Goal: Task Accomplishment & Management: Manage account settings

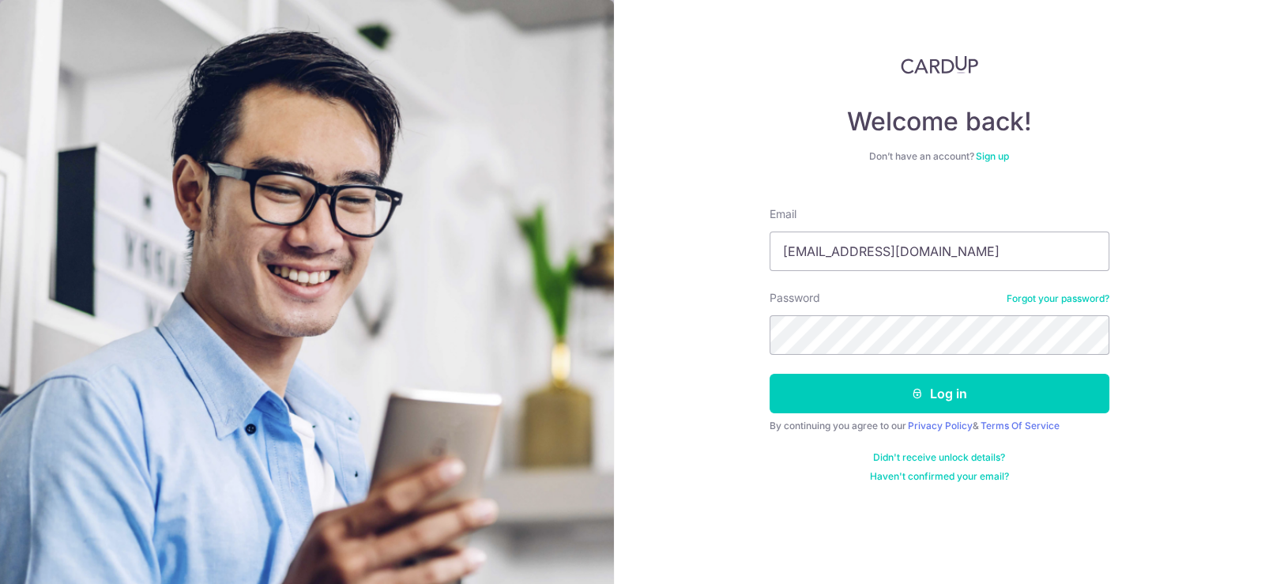
type input "[EMAIL_ADDRESS][DOMAIN_NAME]"
click at [770, 374] on button "Log in" at bounding box center [940, 394] width 340 height 40
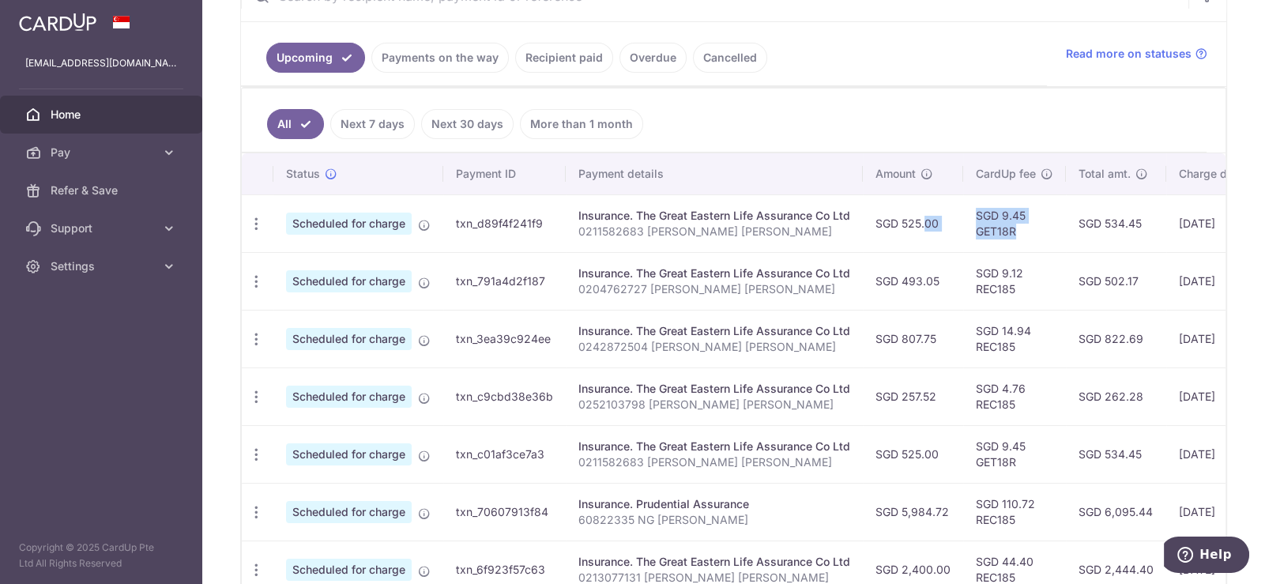
drag, startPoint x: 1021, startPoint y: 237, endPoint x: 906, endPoint y: 235, distance: 114.6
click at [906, 235] on tr "Update payment Cancel payment Scheduled for charge txn_d89f4f241f9 Insurance. T…" at bounding box center [863, 223] width 1242 height 58
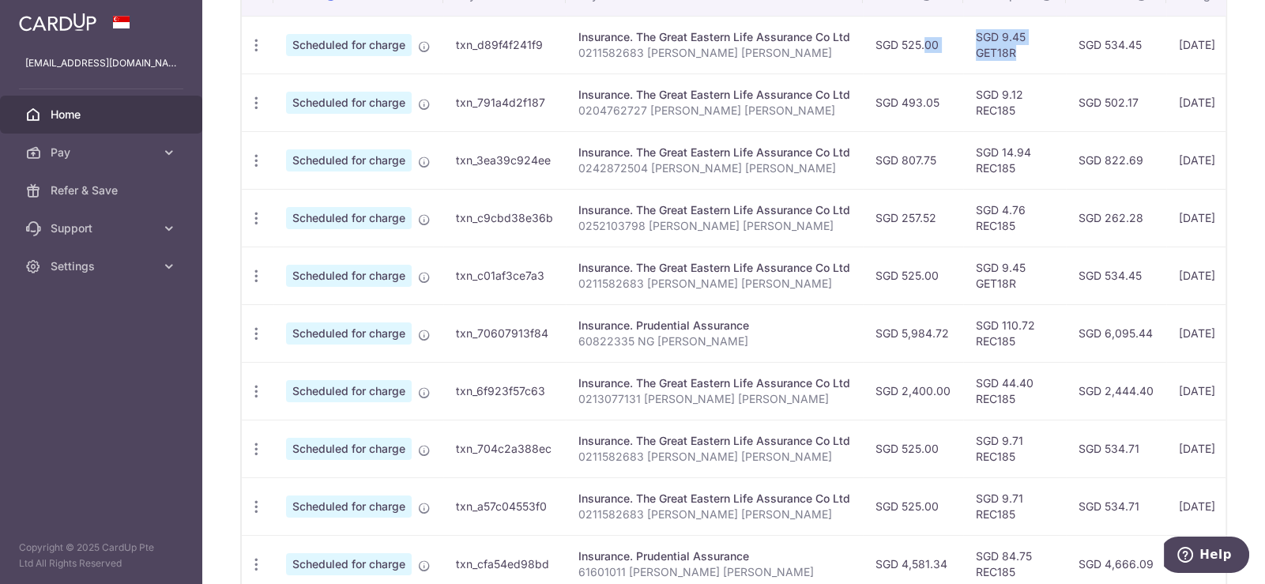
scroll to position [641, 0]
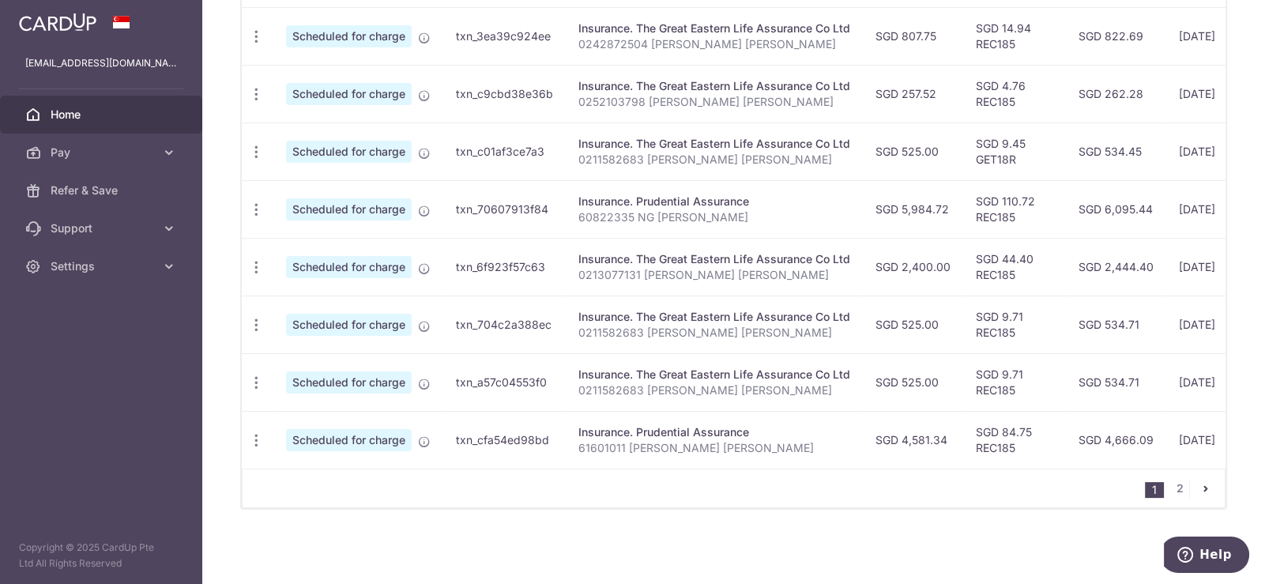
click at [846, 299] on td "Insurance. The Great Eastern Life Assurance Co Ltd 0211582683 SOH JIA QING RAYN…" at bounding box center [714, 325] width 297 height 58
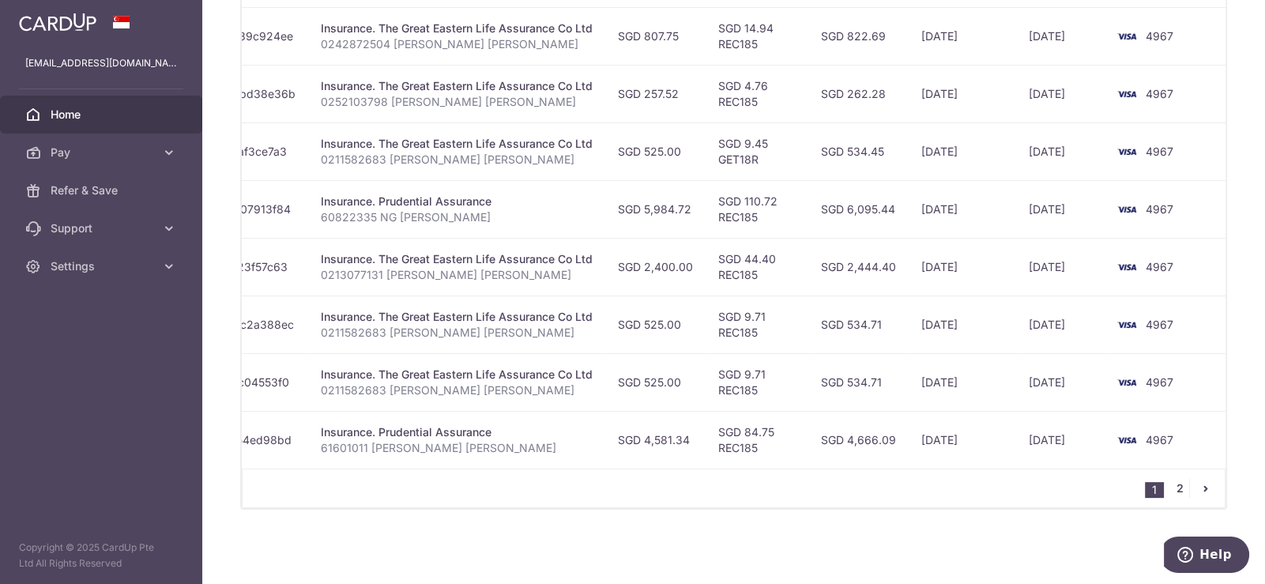
click at [1170, 487] on link "2" at bounding box center [1179, 488] width 19 height 19
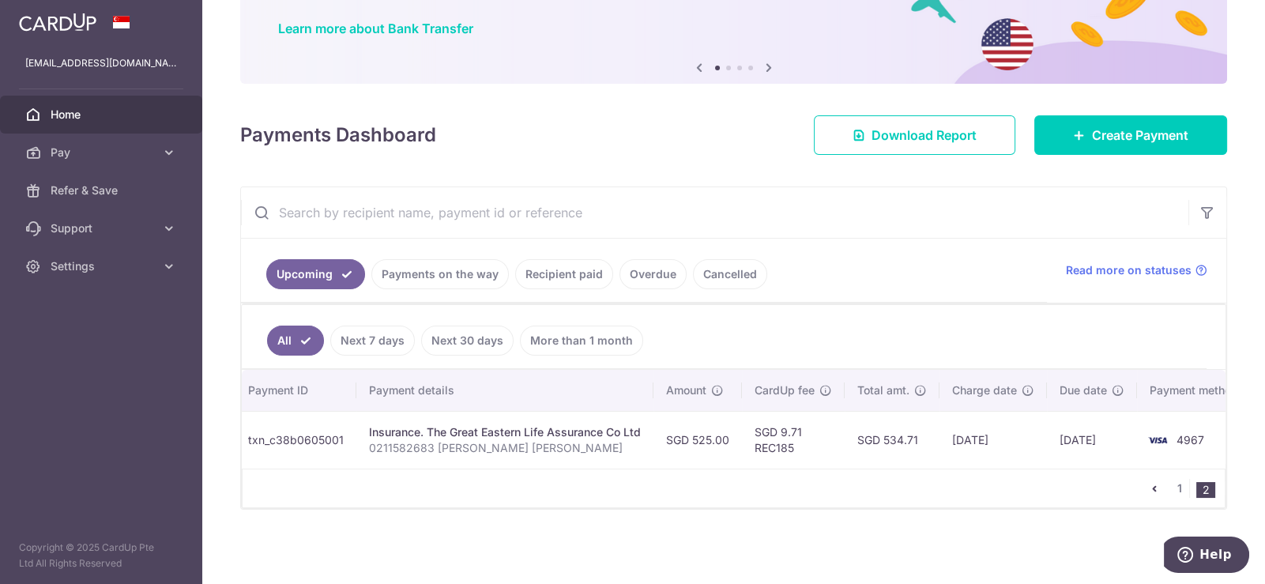
scroll to position [0, 241]
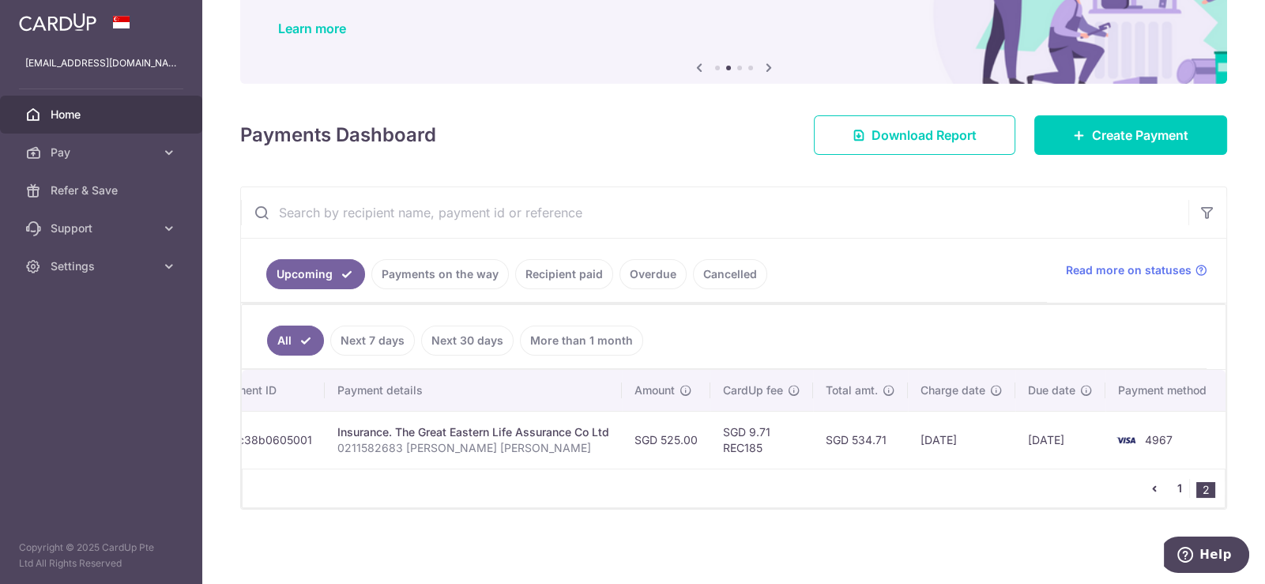
click at [1171, 487] on link "1" at bounding box center [1179, 488] width 19 height 19
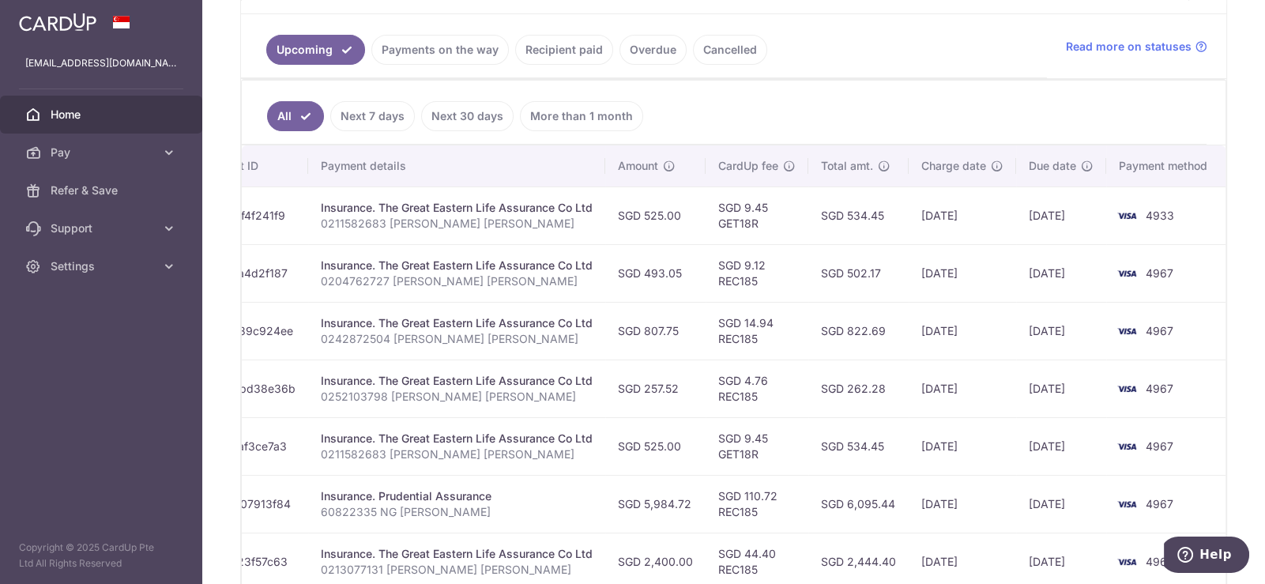
scroll to position [315, 0]
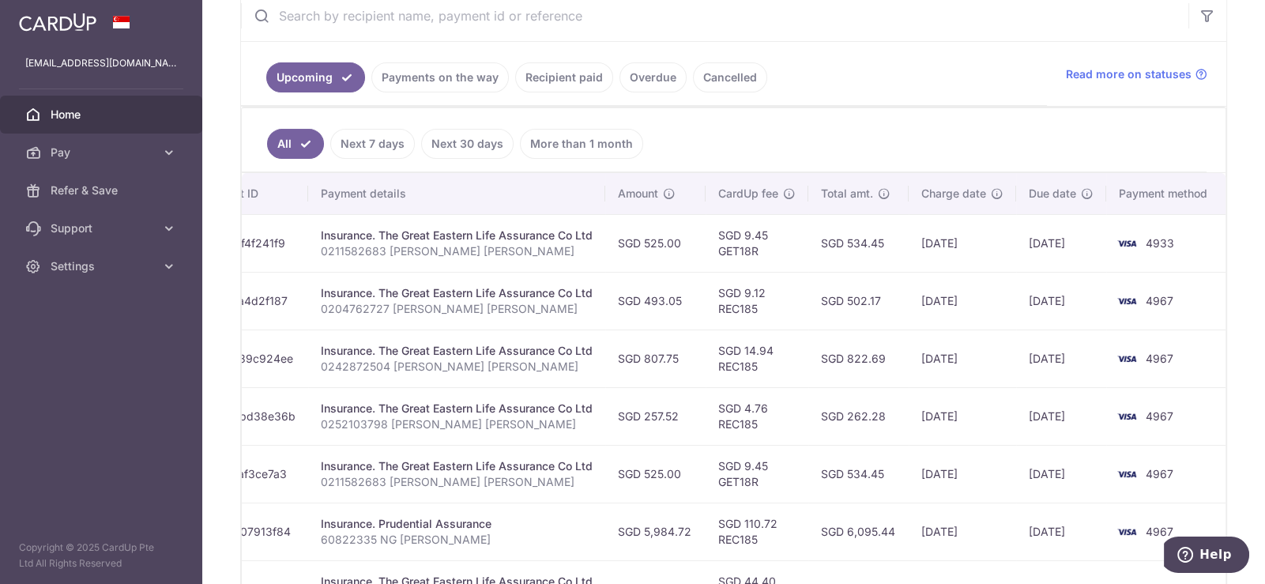
drag, startPoint x: 928, startPoint y: 296, endPoint x: 984, endPoint y: 302, distance: 56.5
click at [984, 302] on td "21/10/2025" at bounding box center [962, 301] width 107 height 58
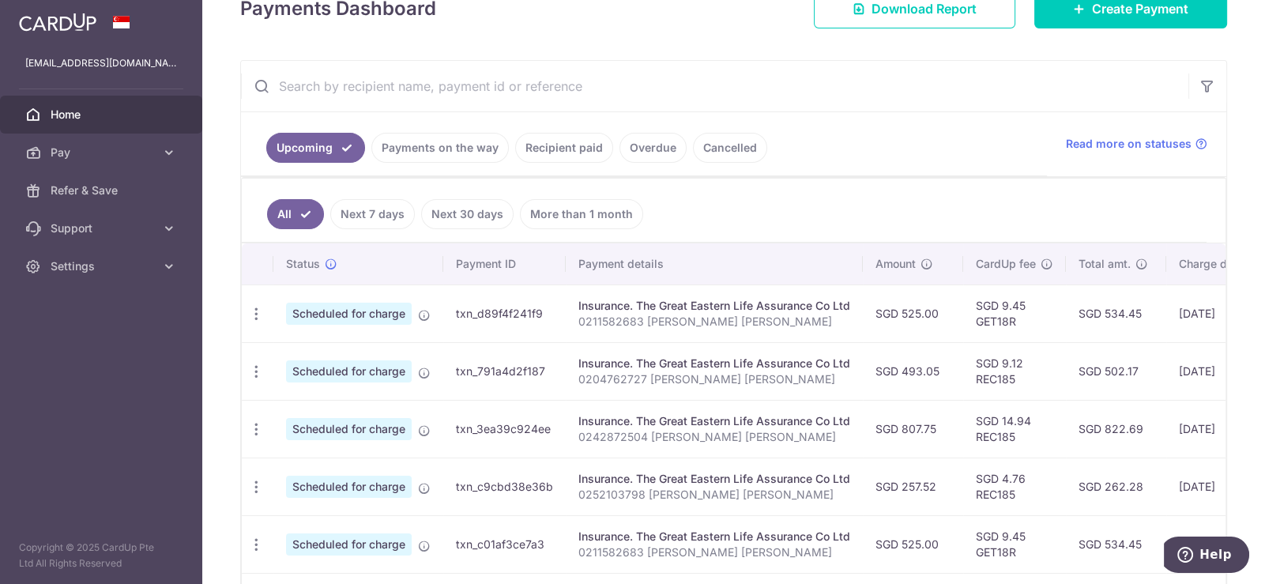
scroll to position [167, 0]
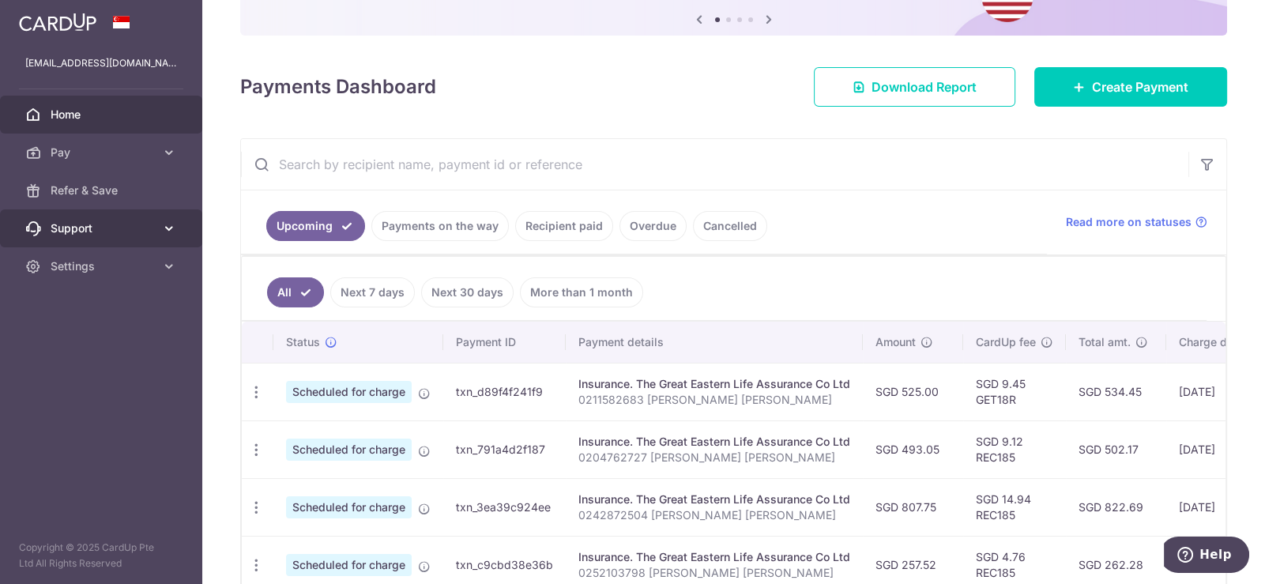
click at [162, 222] on icon at bounding box center [169, 228] width 16 height 16
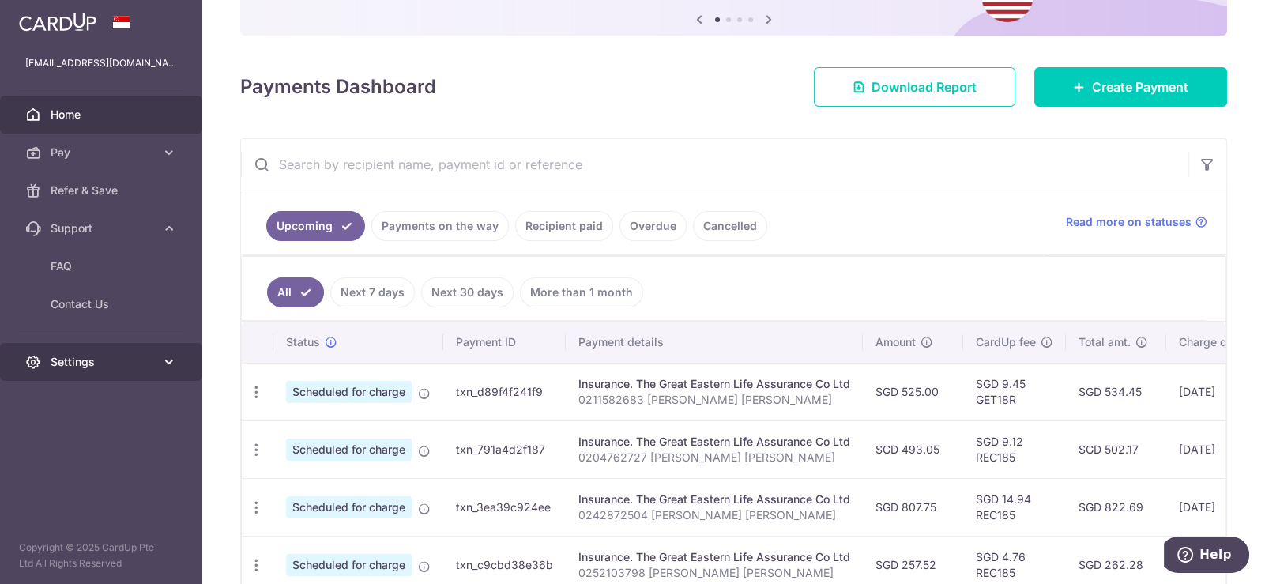
click at [161, 356] on icon at bounding box center [169, 362] width 16 height 16
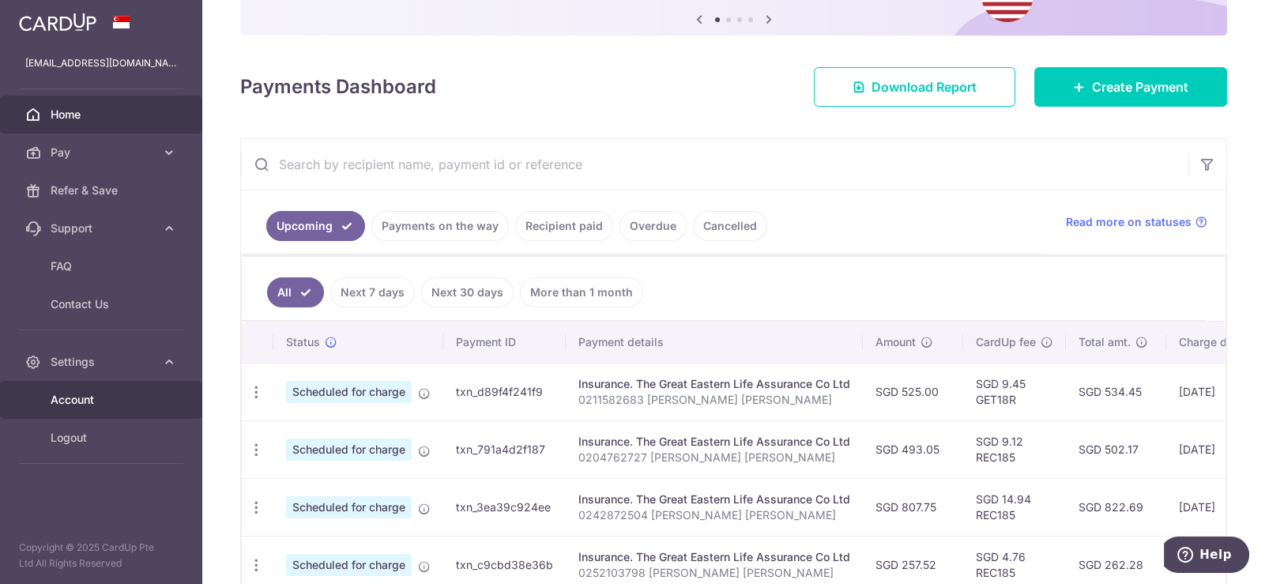
click at [127, 398] on span "Account" at bounding box center [103, 400] width 104 height 16
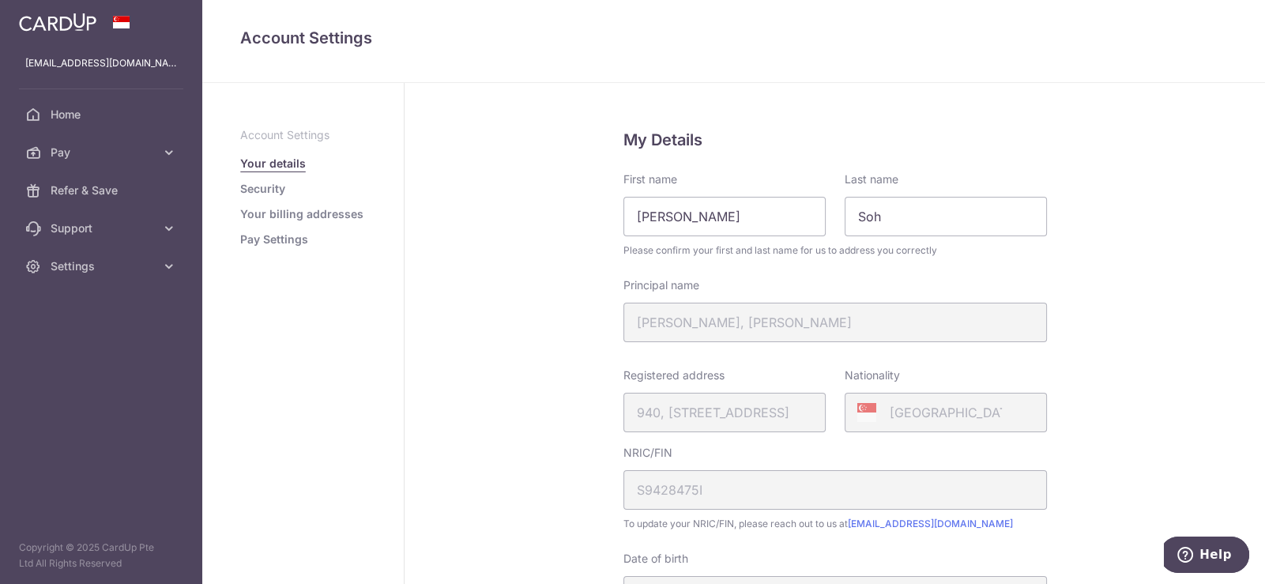
click at [281, 238] on link "Pay Settings" at bounding box center [274, 240] width 68 height 16
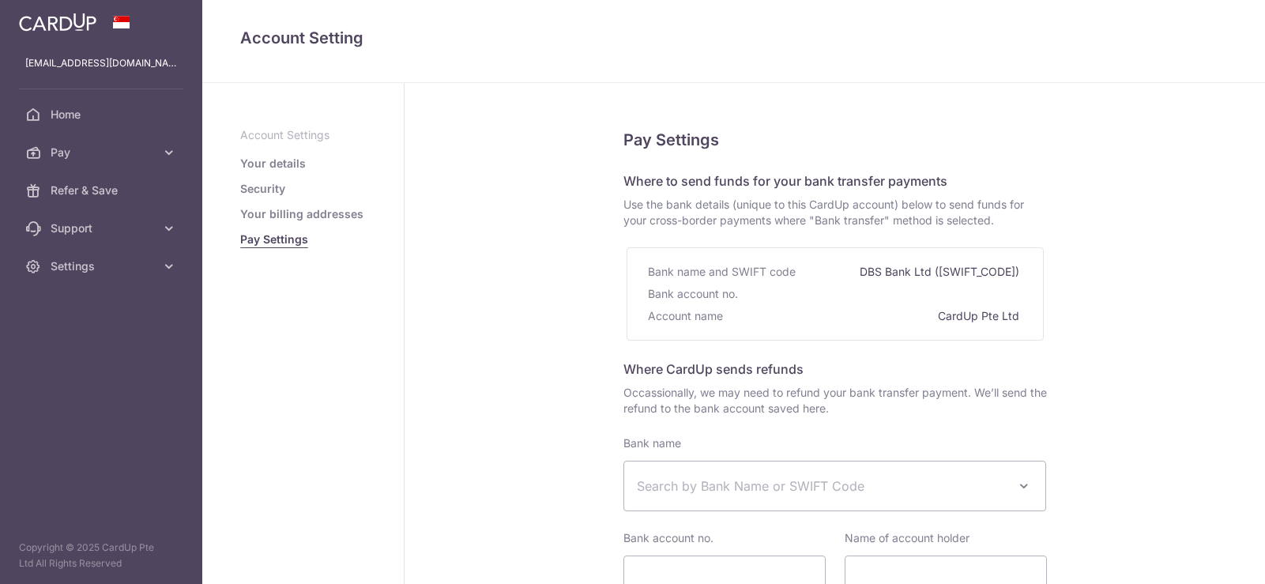
select select
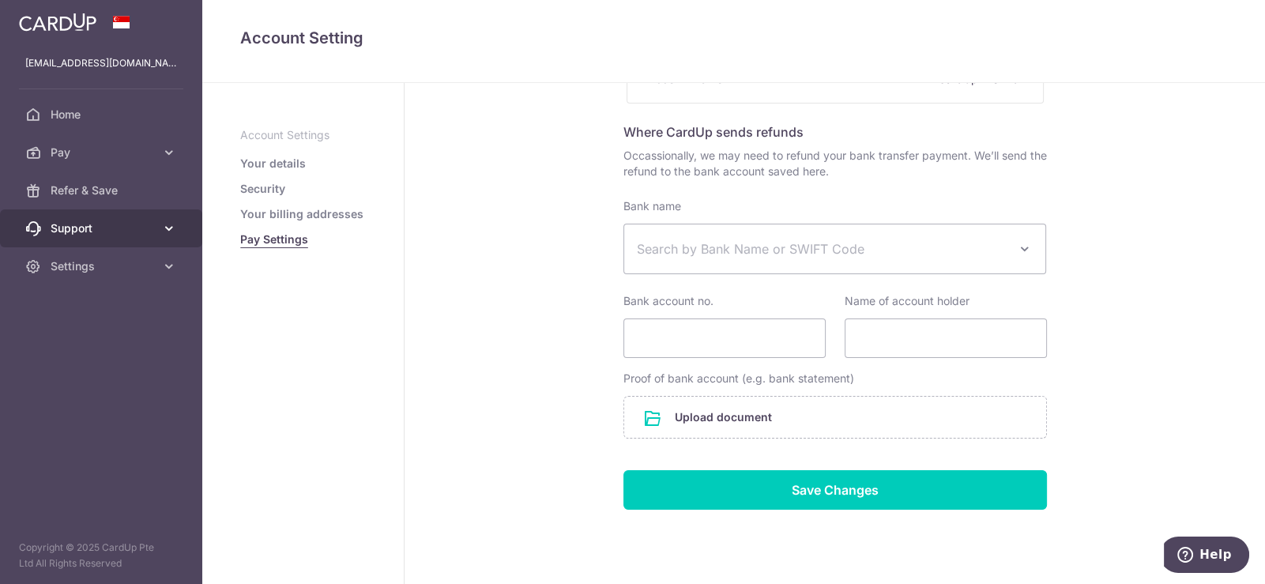
click at [160, 225] on link "Support" at bounding box center [101, 228] width 202 height 38
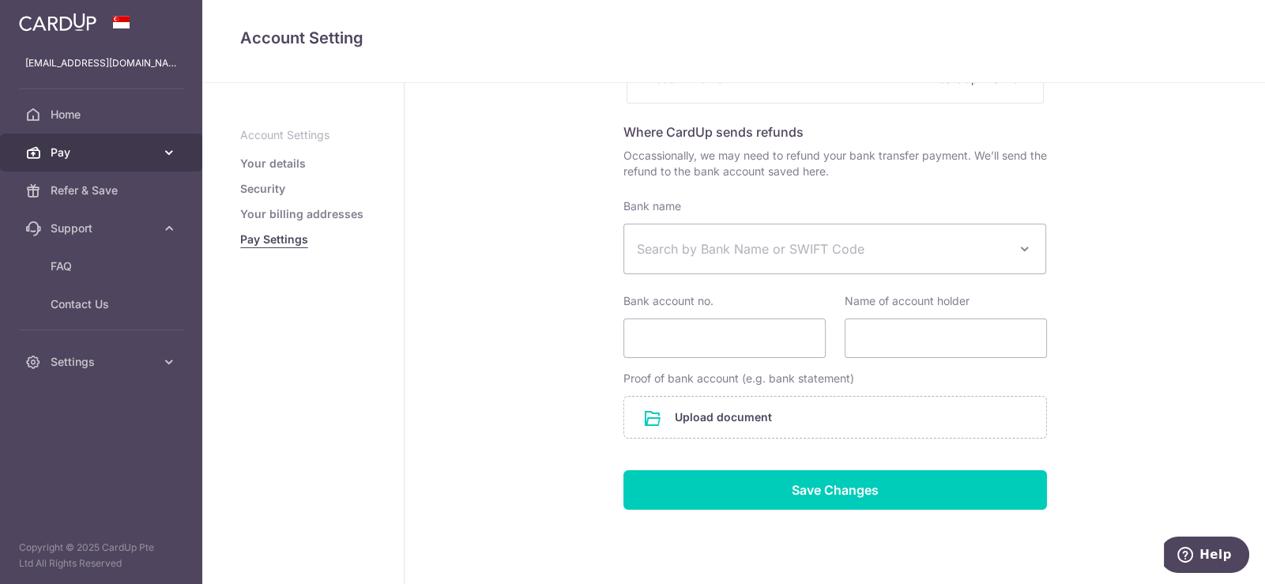
click at [141, 153] on span "Pay" at bounding box center [103, 153] width 104 height 16
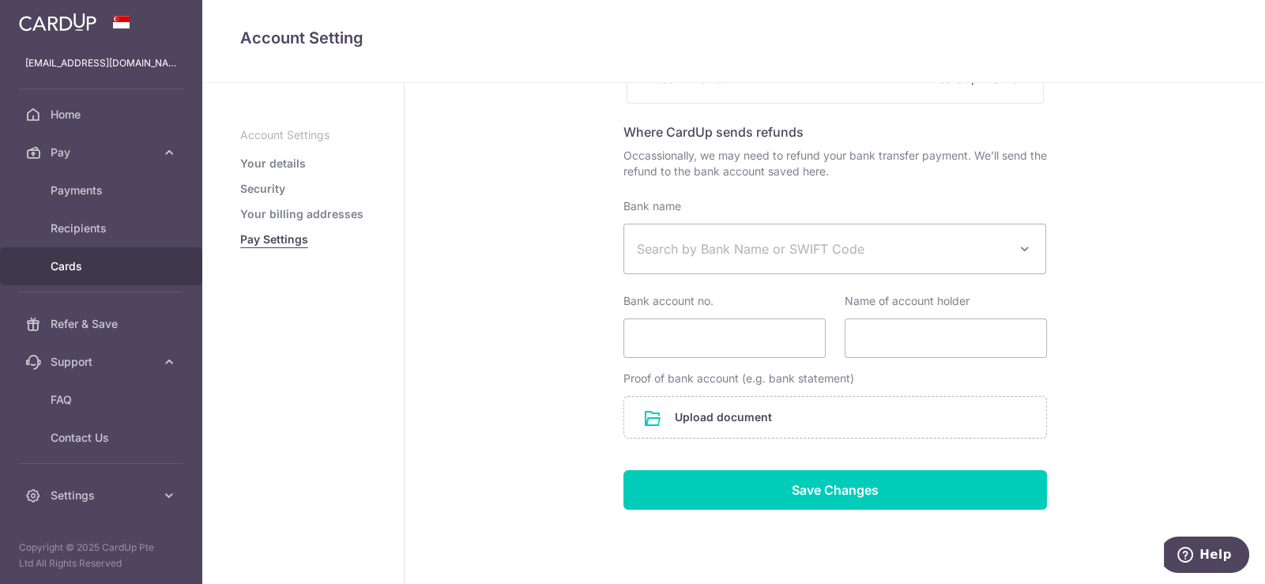
click at [88, 249] on link "Cards" at bounding box center [101, 266] width 202 height 38
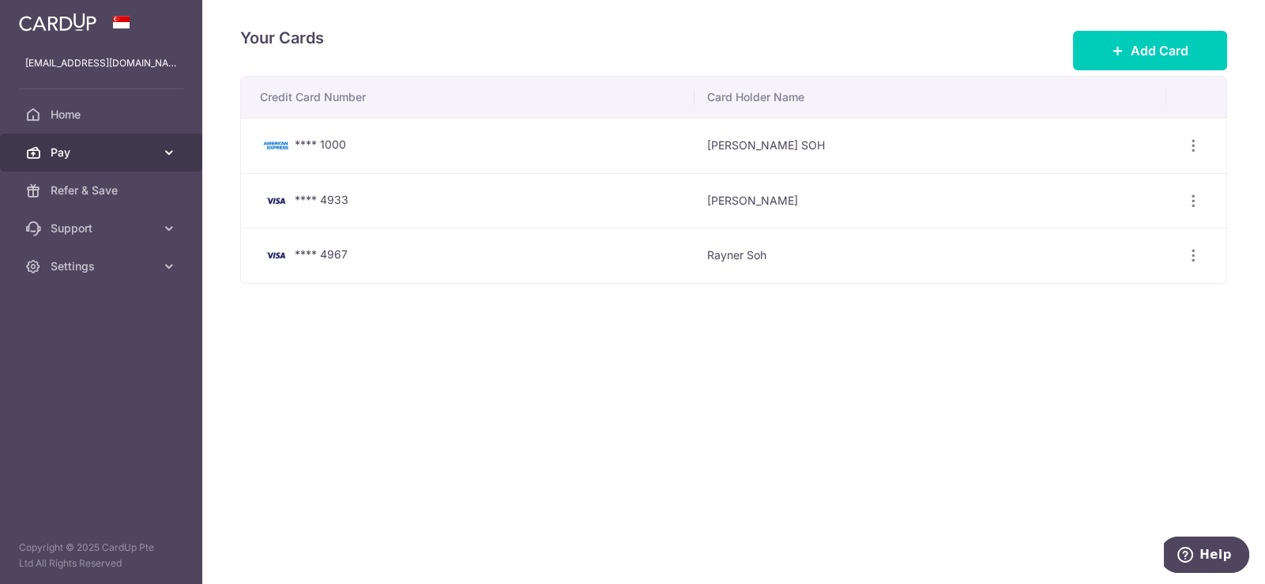
click at [141, 153] on span "Pay" at bounding box center [103, 153] width 104 height 16
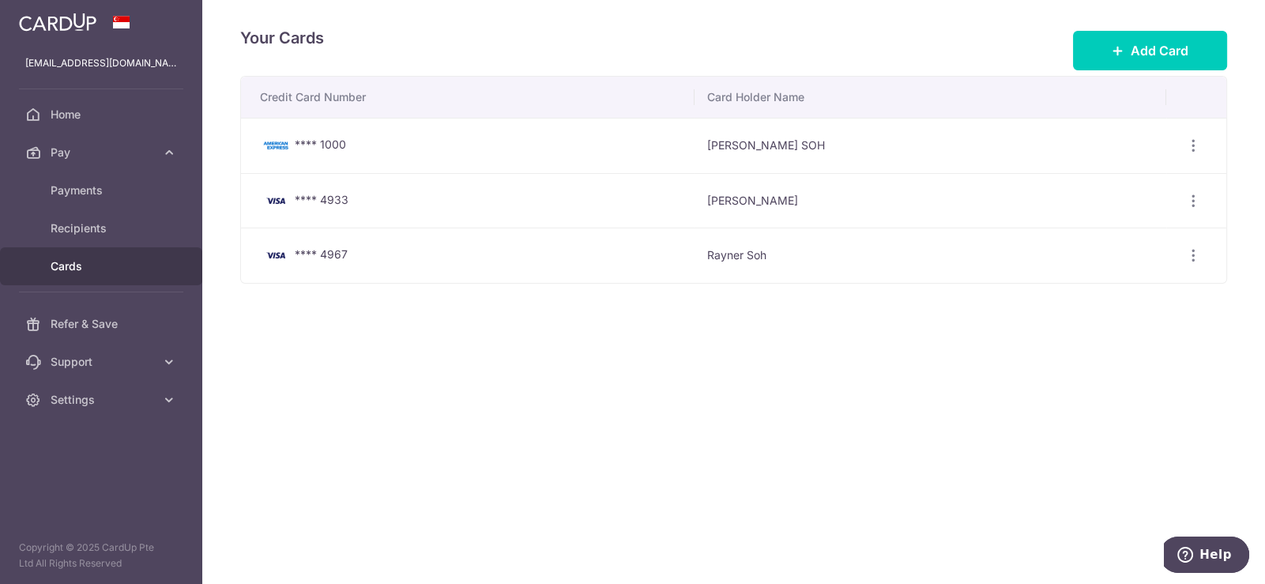
click at [120, 51] on div "raynersoh@yahoo.com" at bounding box center [101, 63] width 202 height 38
click at [96, 62] on p "raynersoh@yahoo.com" at bounding box center [101, 63] width 152 height 16
click at [96, 114] on span "Home" at bounding box center [103, 115] width 104 height 16
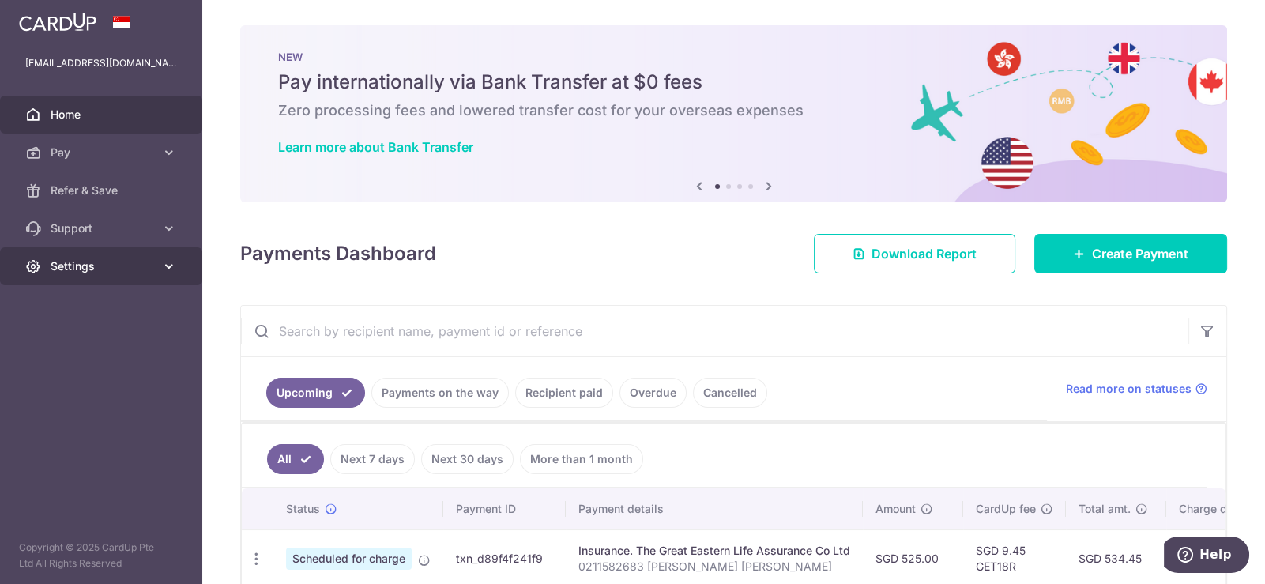
click at [183, 266] on link "Settings" at bounding box center [101, 266] width 202 height 38
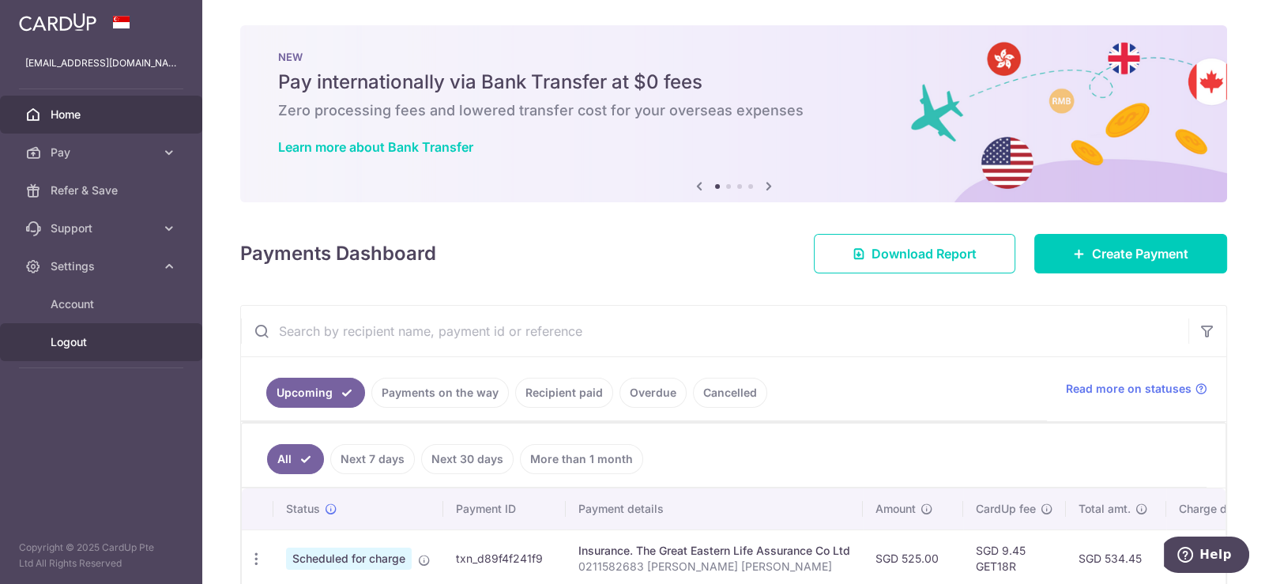
click at [66, 335] on span "Logout" at bounding box center [103, 342] width 104 height 16
